Goal: Task Accomplishment & Management: Use online tool/utility

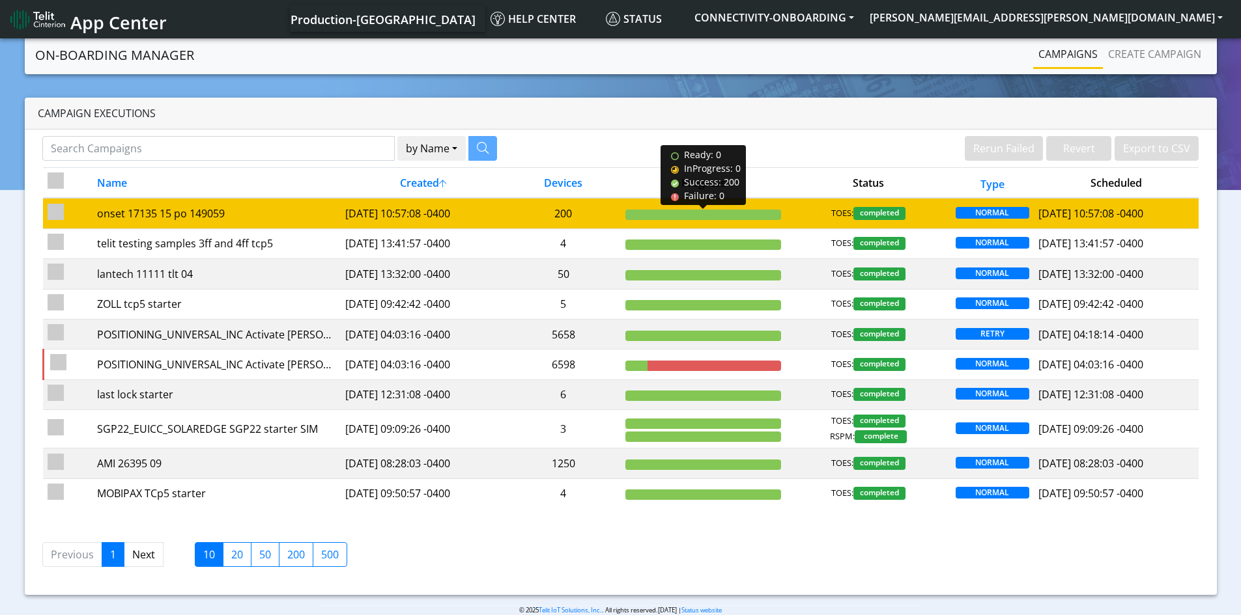
click at [670, 212] on div at bounding box center [703, 215] width 156 height 10
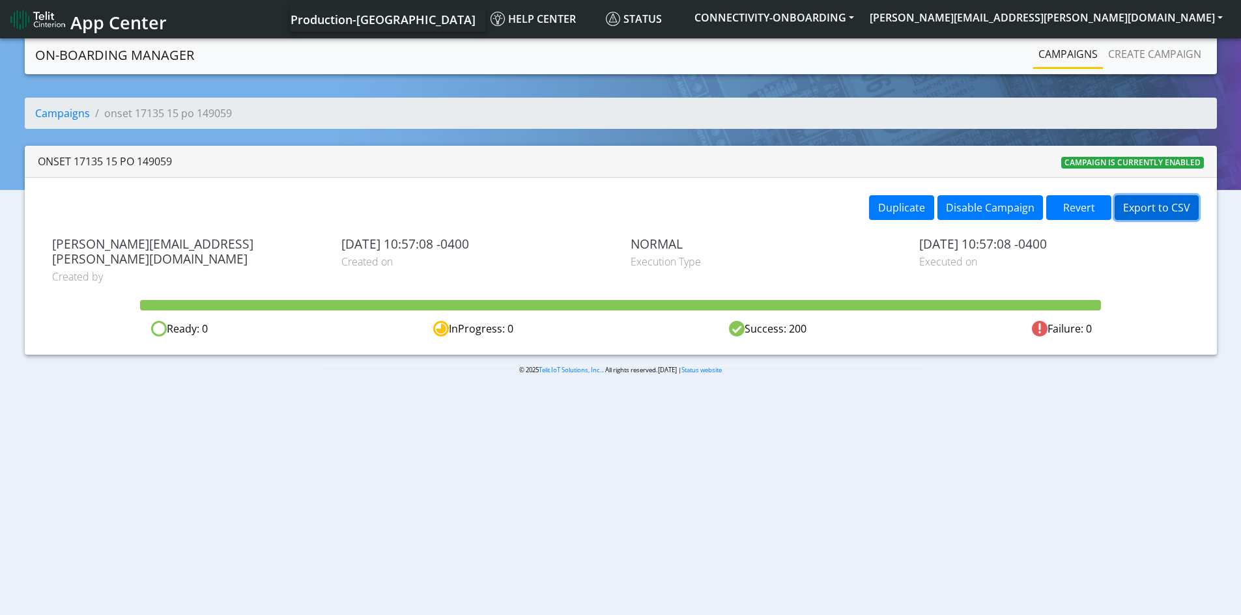
click at [1148, 207] on button "Export to CSV" at bounding box center [1156, 207] width 84 height 25
